Goal: Information Seeking & Learning: Stay updated

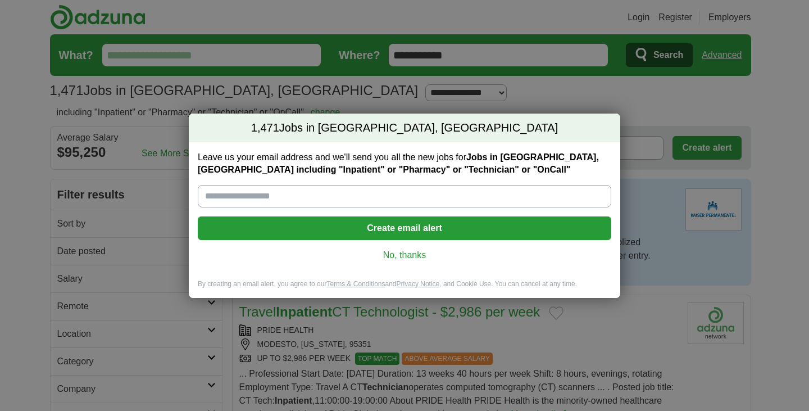
click at [419, 253] on link "No, thanks" at bounding box center [404, 255] width 395 height 12
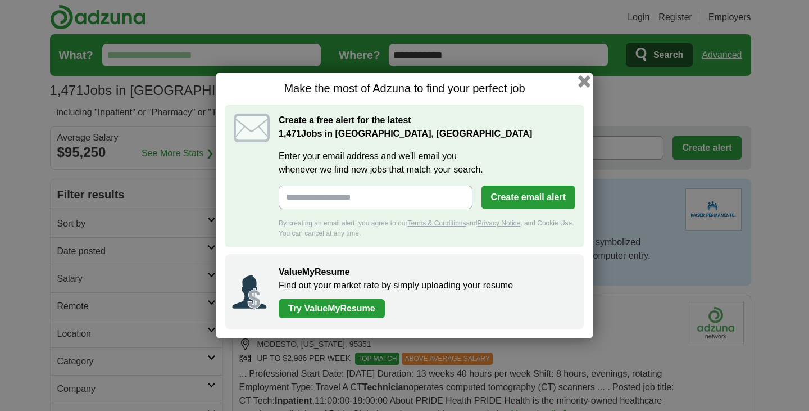
click at [582, 80] on button "button" at bounding box center [584, 81] width 12 height 12
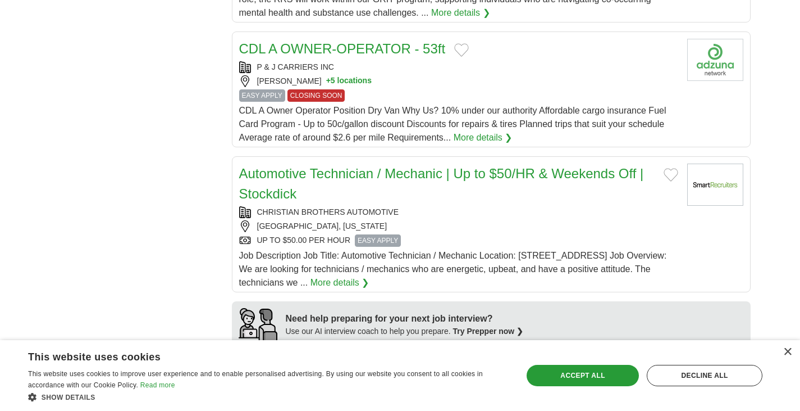
scroll to position [741, 0]
